Goal: Task Accomplishment & Management: Manage account settings

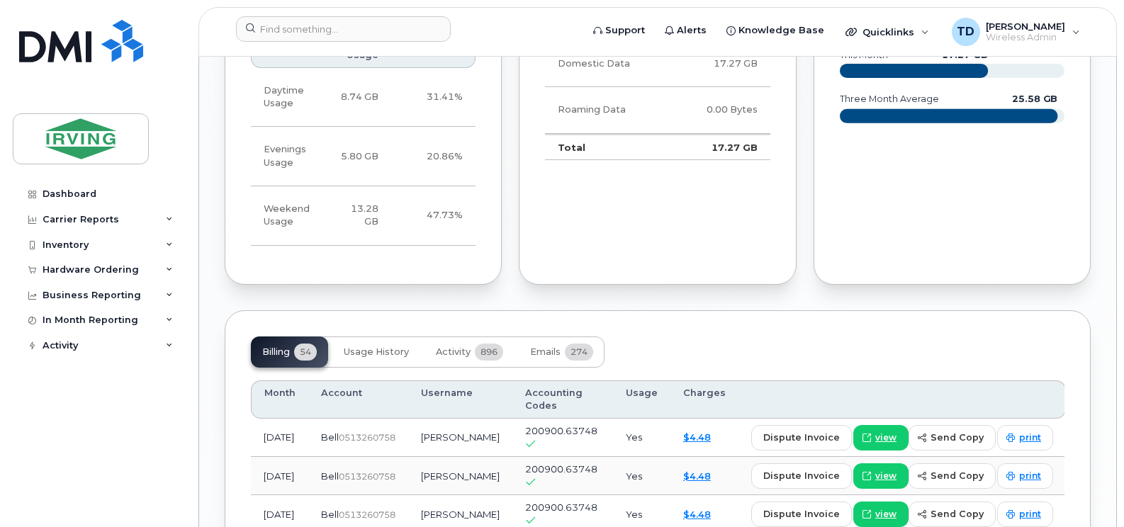
scroll to position [1347, 0]
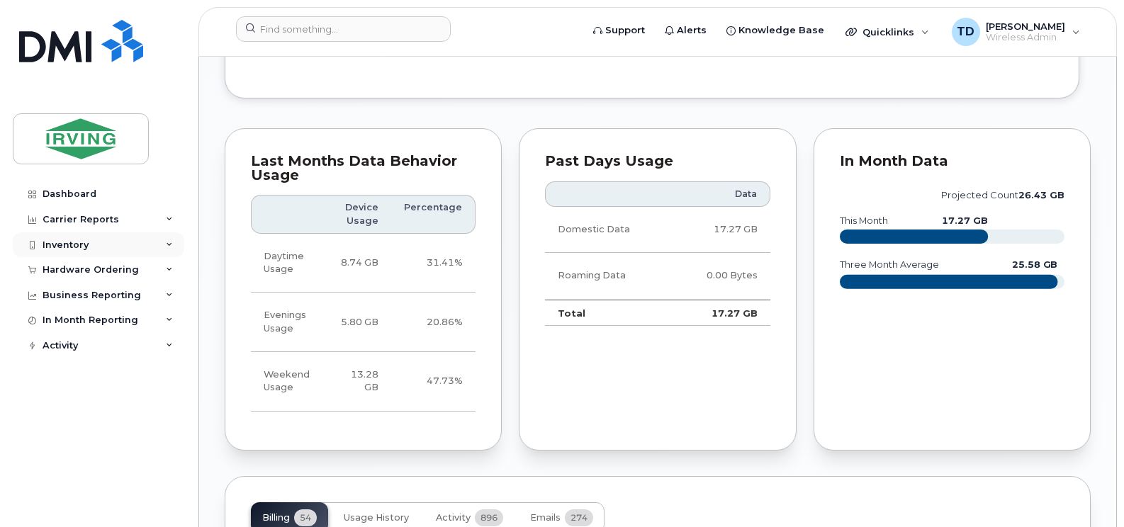
click at [165, 244] on div "Inventory" at bounding box center [99, 246] width 172 height 26
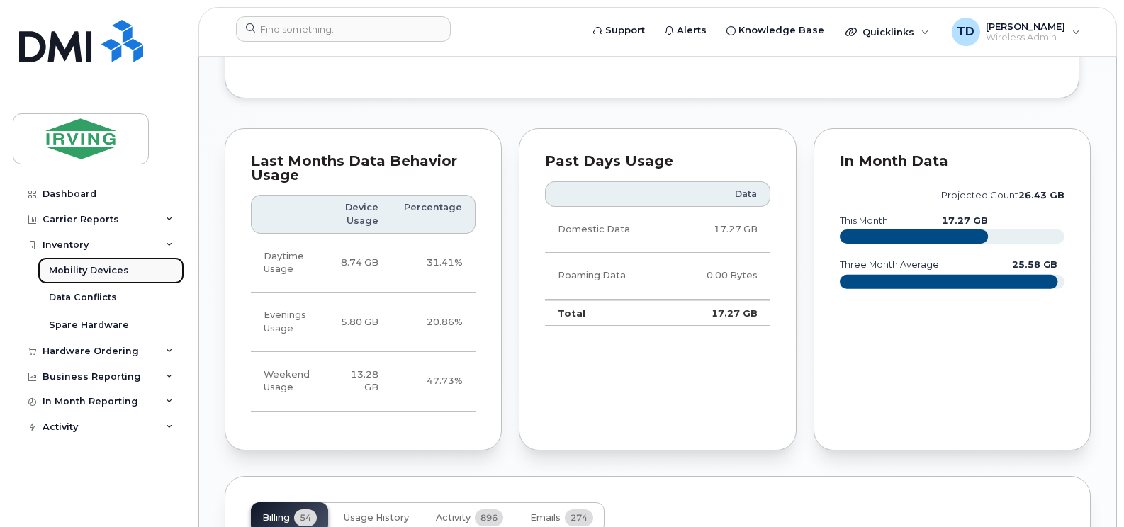
click at [113, 272] on div "Mobility Devices" at bounding box center [89, 270] width 80 height 13
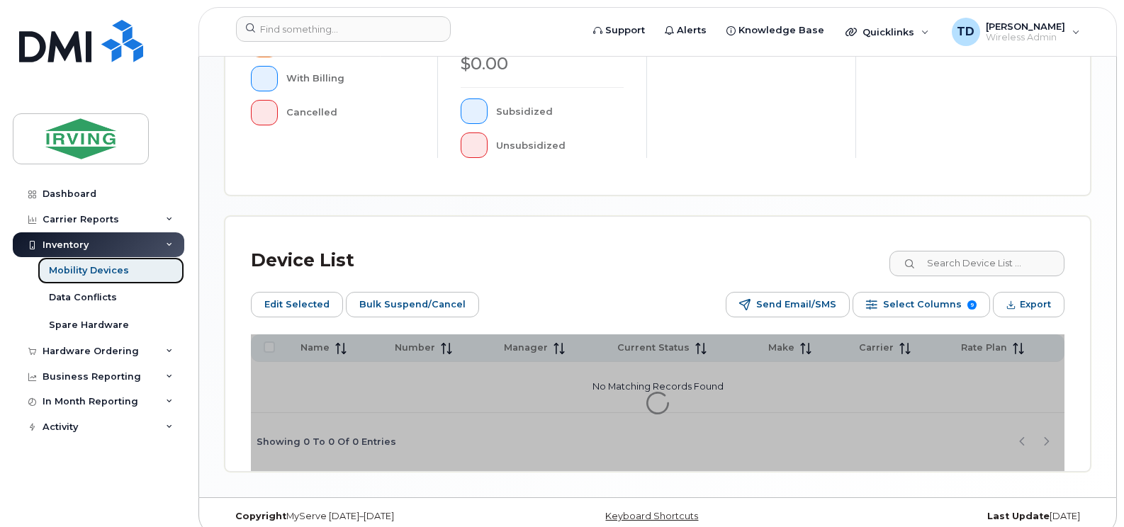
scroll to position [527, 0]
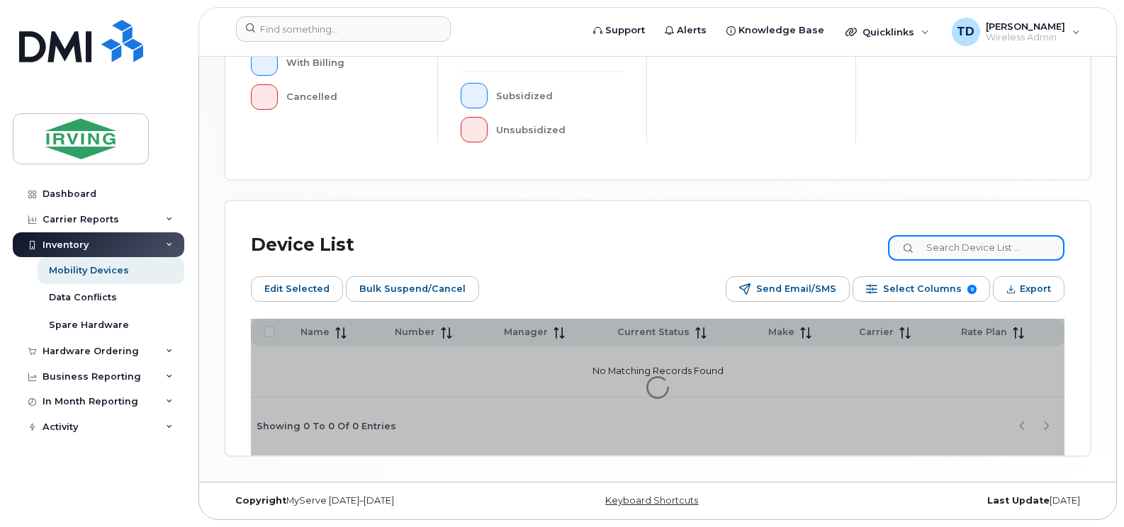
click at [972, 250] on input at bounding box center [976, 248] width 177 height 26
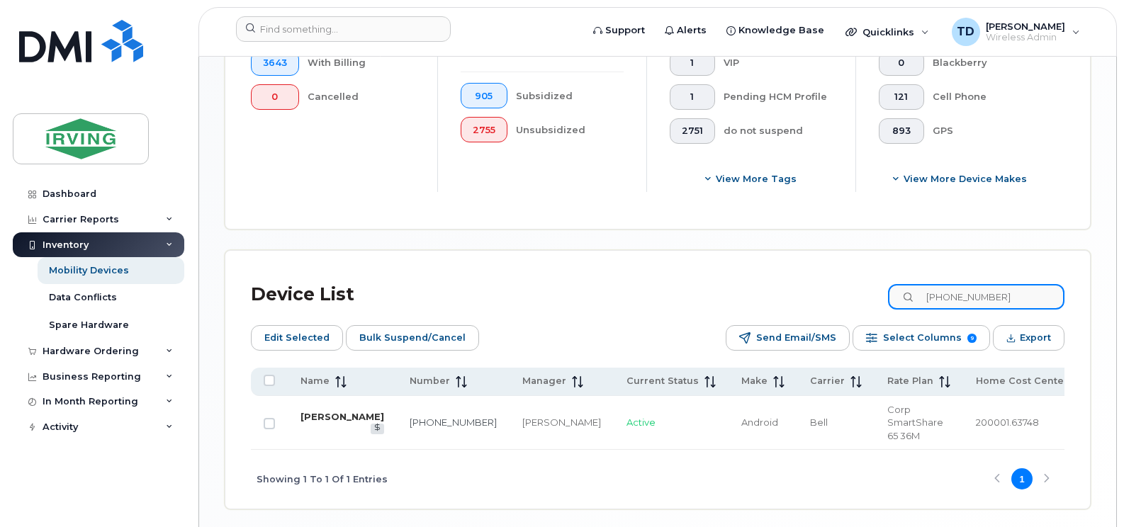
type input "[PHONE_NUMBER]"
click at [332, 421] on link "[PERSON_NAME]" at bounding box center [343, 416] width 84 height 11
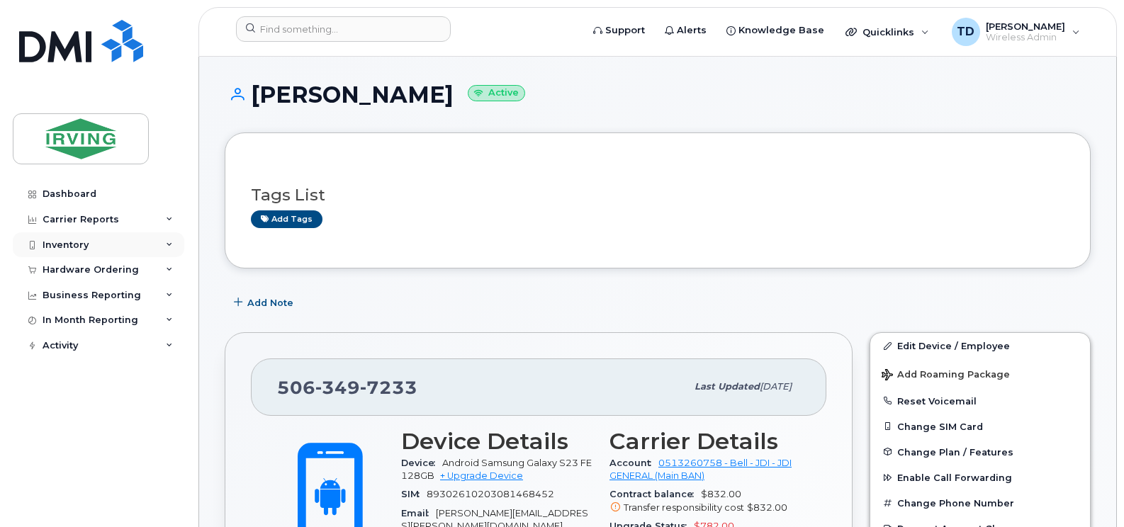
click at [173, 239] on div "Inventory" at bounding box center [99, 246] width 172 height 26
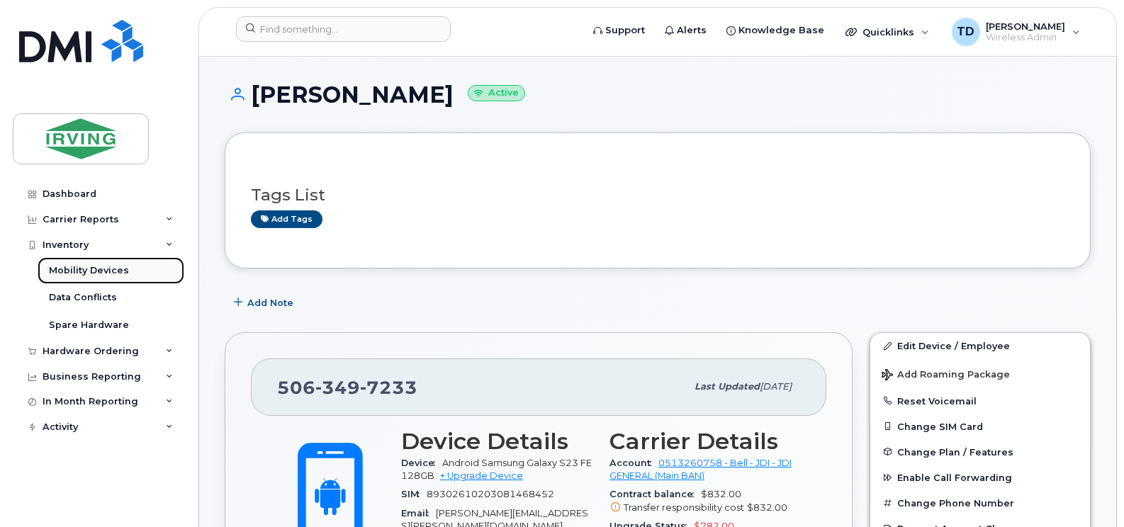
click at [98, 269] on div "Mobility Devices" at bounding box center [89, 270] width 80 height 13
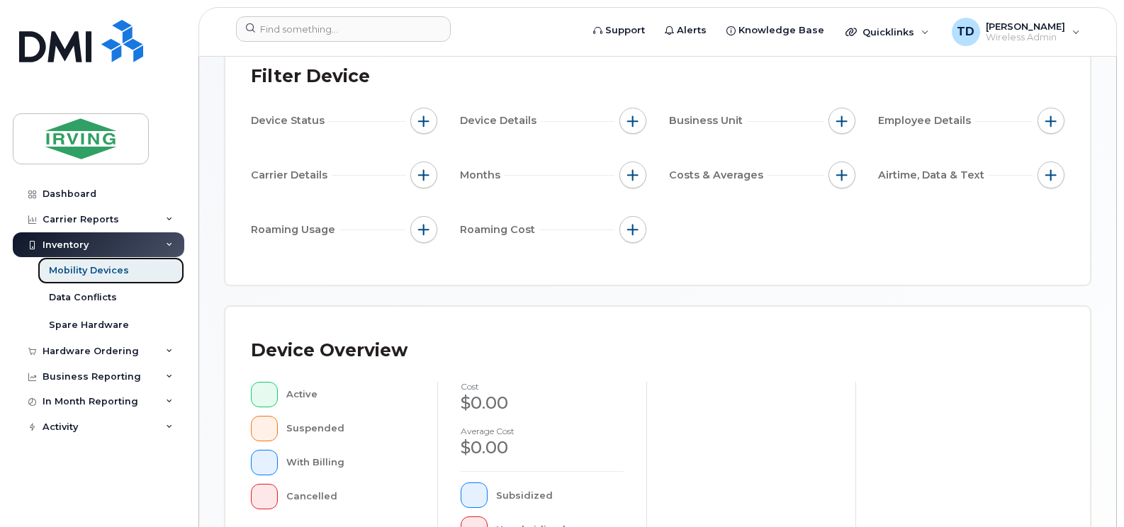
scroll to position [142, 0]
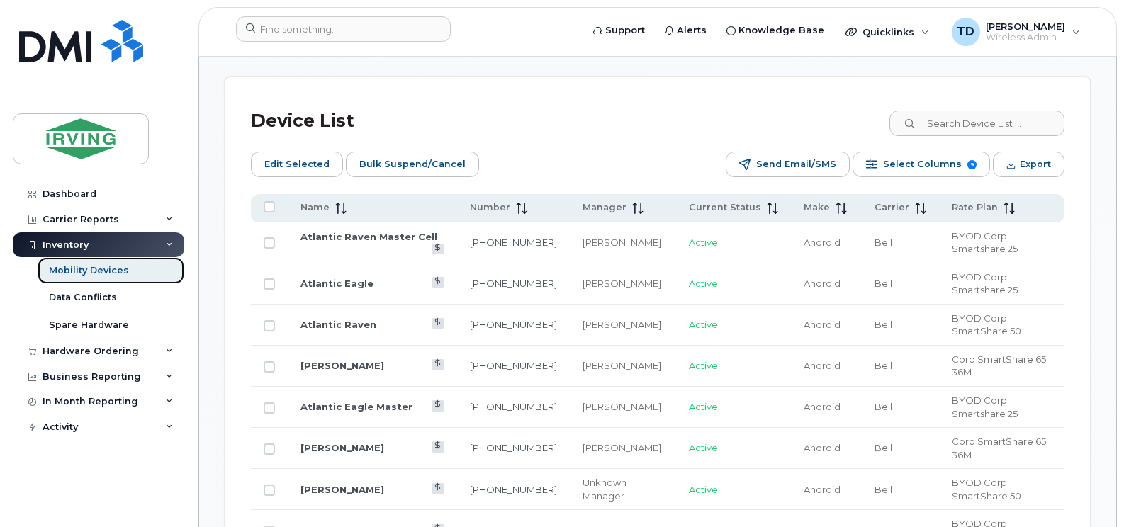
scroll to position [567, 0]
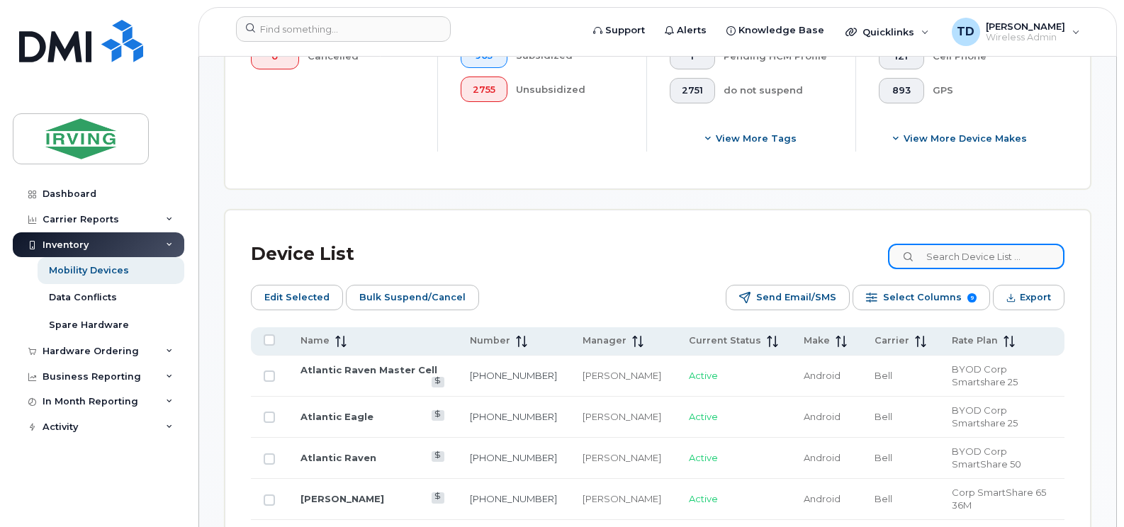
click at [956, 253] on input at bounding box center [976, 257] width 177 height 26
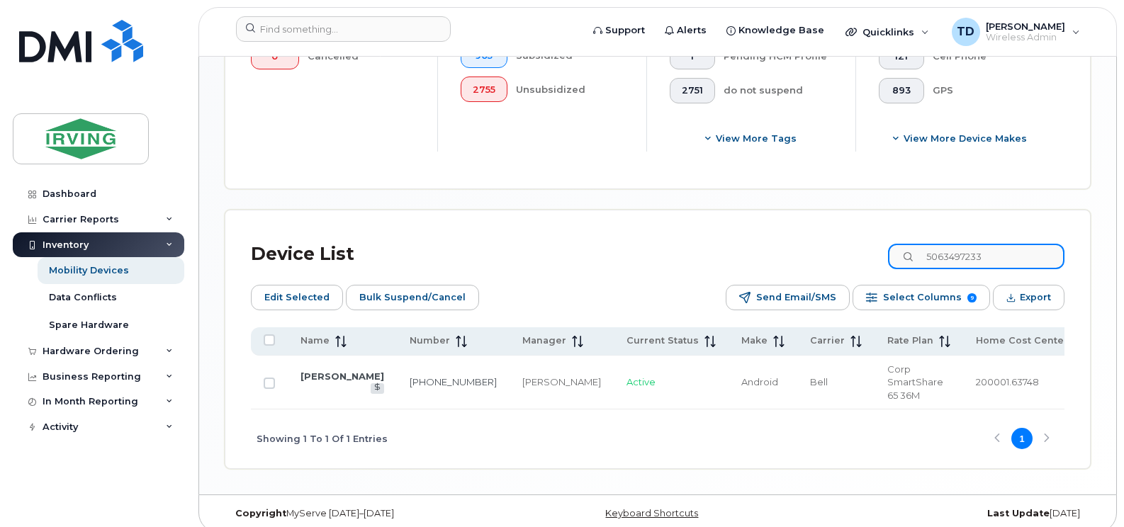
scroll to position [566, 0]
type input "5063497233"
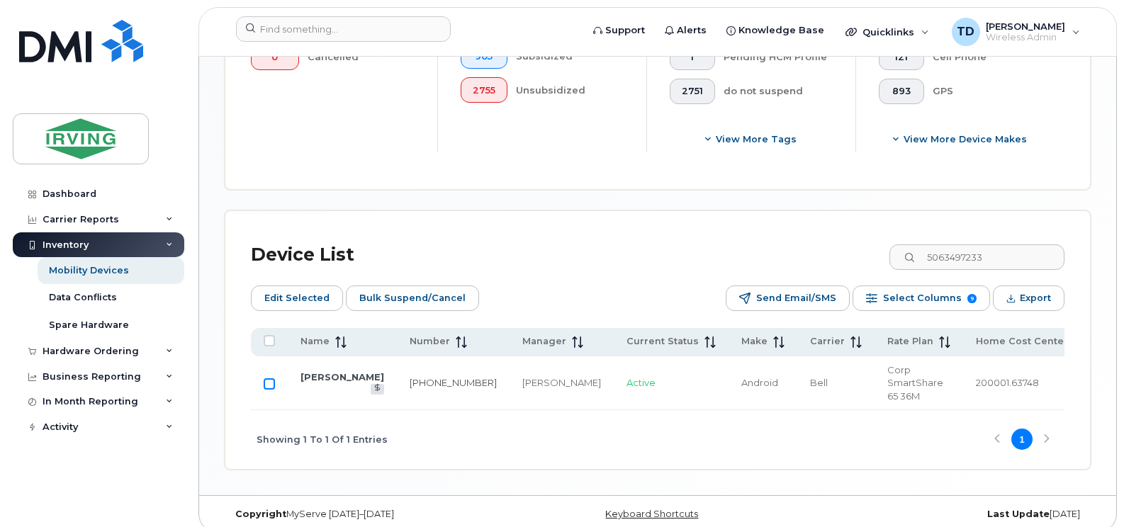
click at [264, 382] on input "Row Unselected" at bounding box center [269, 384] width 11 height 11
checkbox input "true"
click at [436, 304] on span "Bulk Suspend/Cancel" at bounding box center [412, 298] width 106 height 21
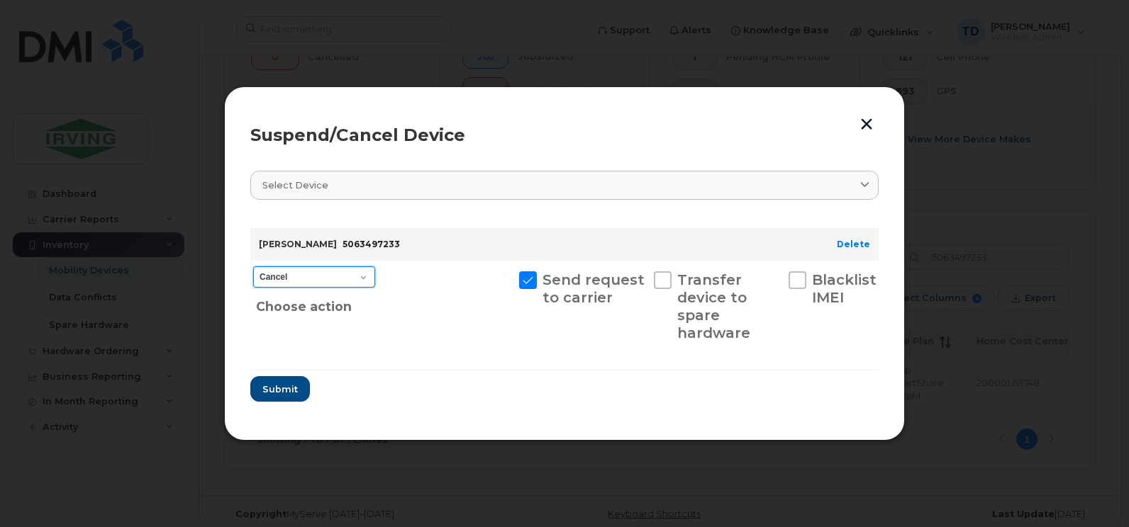
click at [367, 271] on select "Cancel Suspend - Extend Suspension Suspend - Reduced Rate Suspend - Full Rate S…" at bounding box center [314, 277] width 122 height 21
select select "[object Object]"
click at [253, 267] on select "Cancel Suspend - Extend Suspension Suspend - Reduced Rate Suspend - Full Rate S…" at bounding box center [314, 277] width 122 height 21
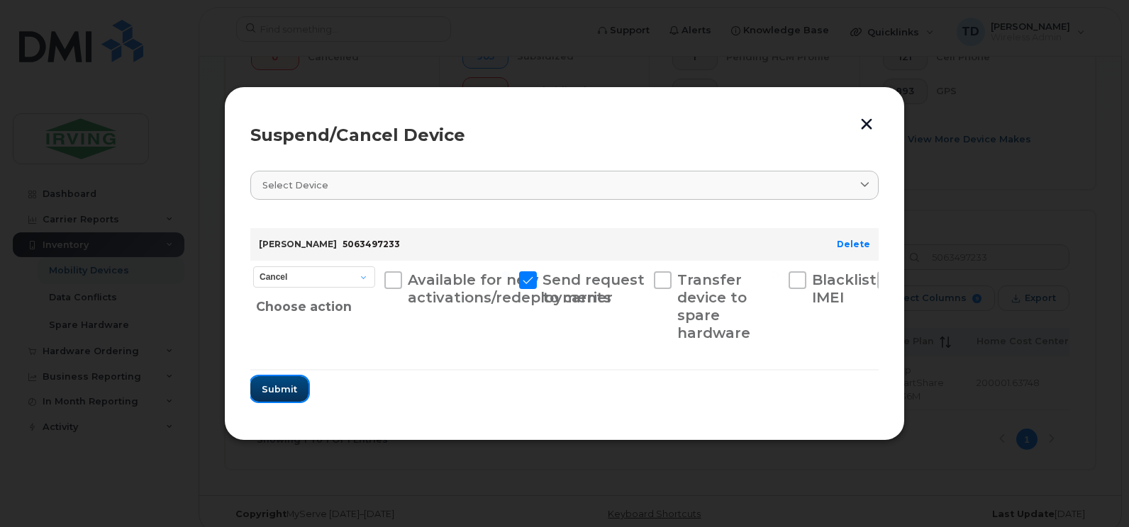
click at [281, 396] on span "Submit" at bounding box center [279, 389] width 35 height 13
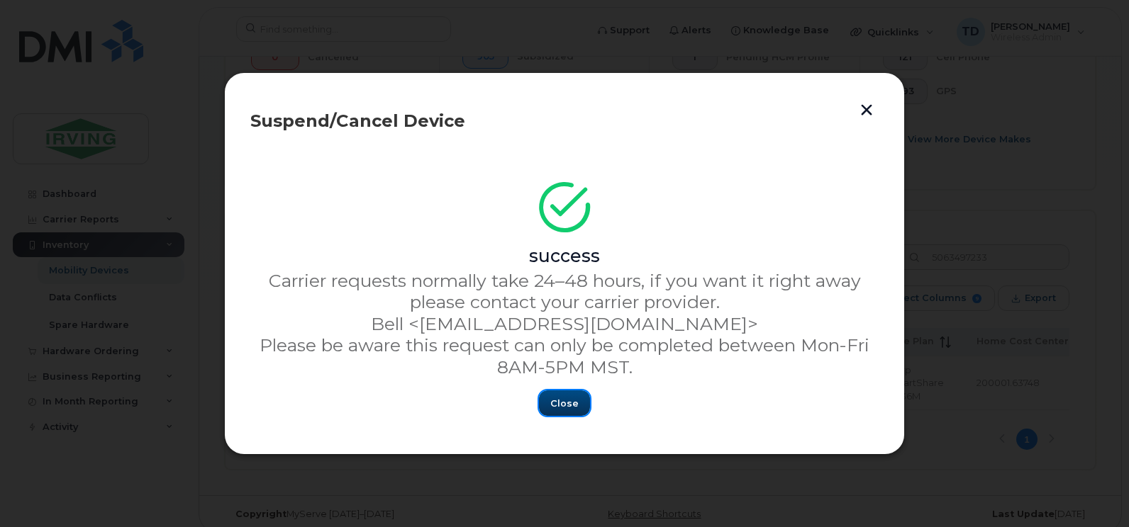
click at [569, 406] on span "Close" at bounding box center [564, 403] width 28 height 13
